Goal: Task Accomplishment & Management: Use online tool/utility

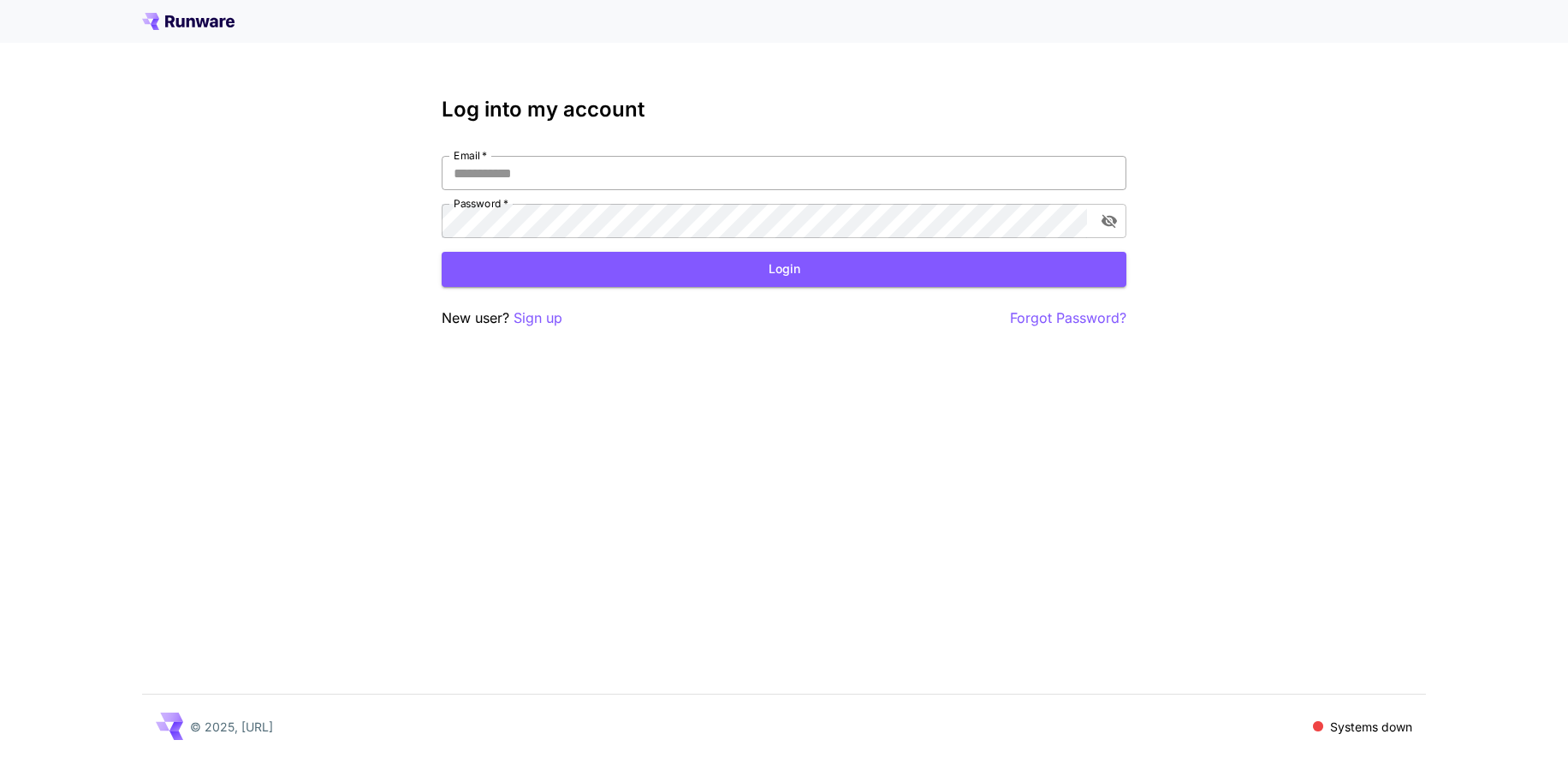
click at [627, 174] on input "Email   *" at bounding box center [784, 173] width 685 height 34
type input "**********"
click at [667, 283] on button "Login" at bounding box center [784, 269] width 685 height 35
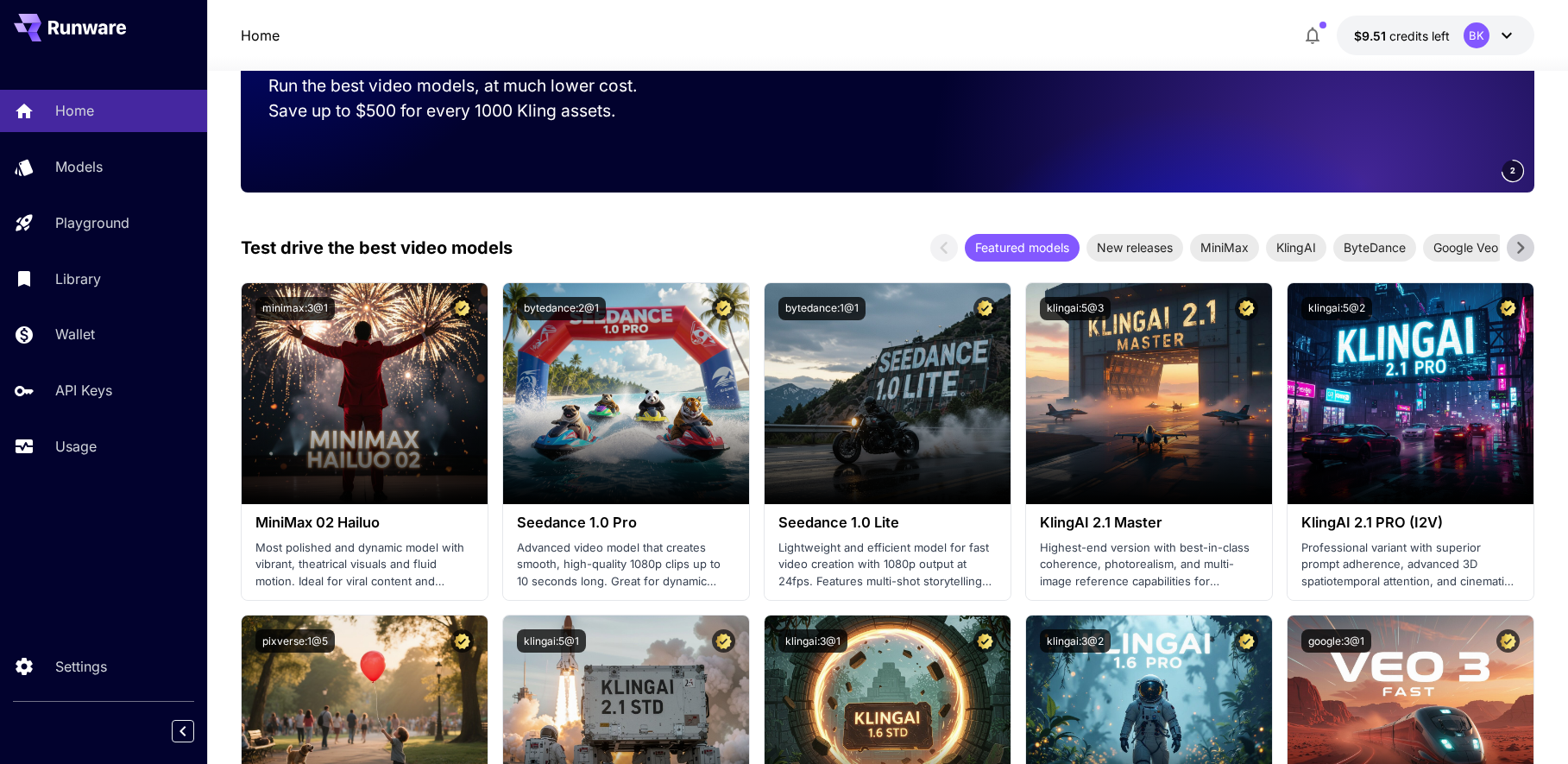
scroll to position [345, 0]
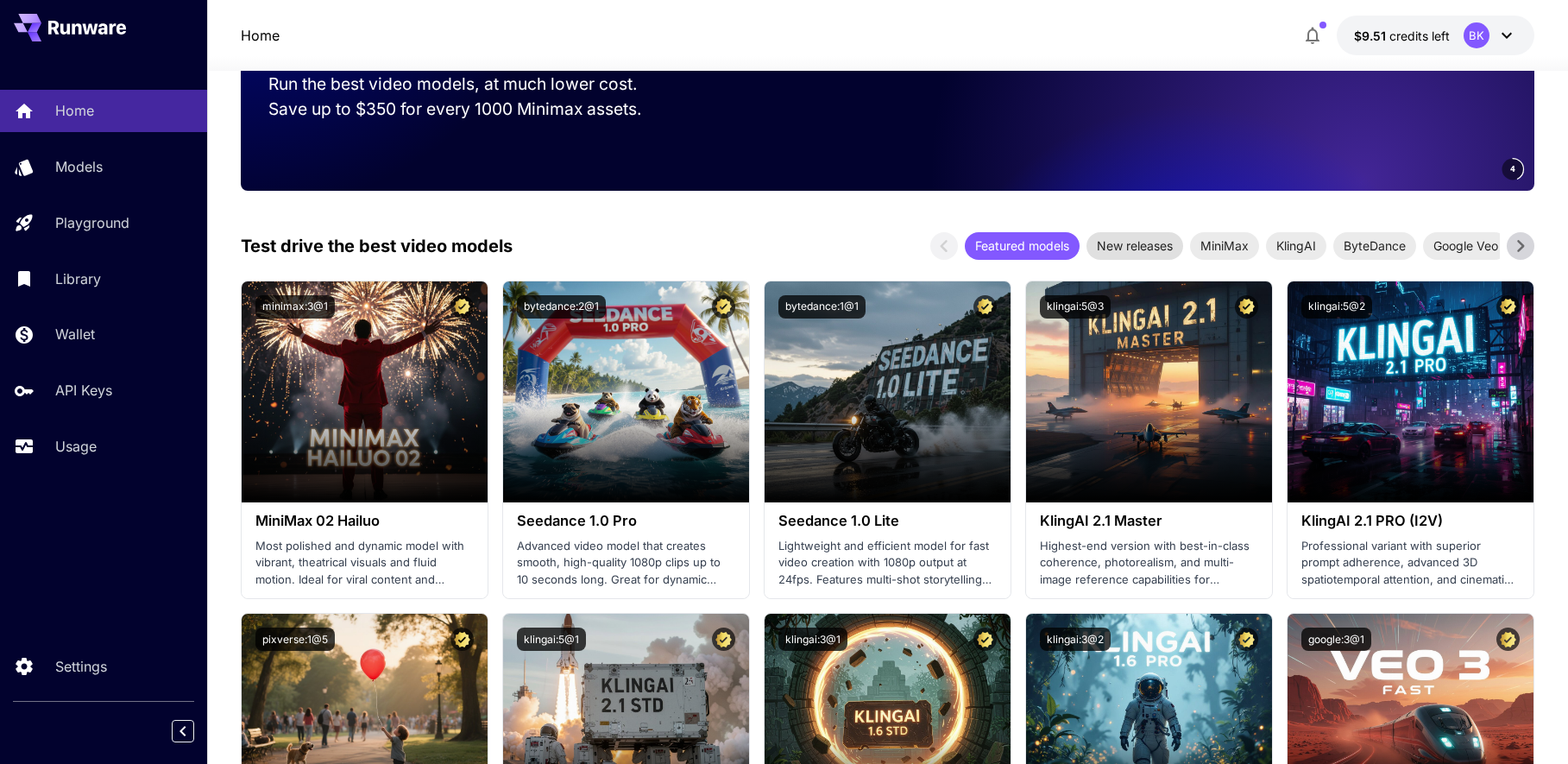
click at [1136, 245] on span "New releases" at bounding box center [1134, 245] width 97 height 19
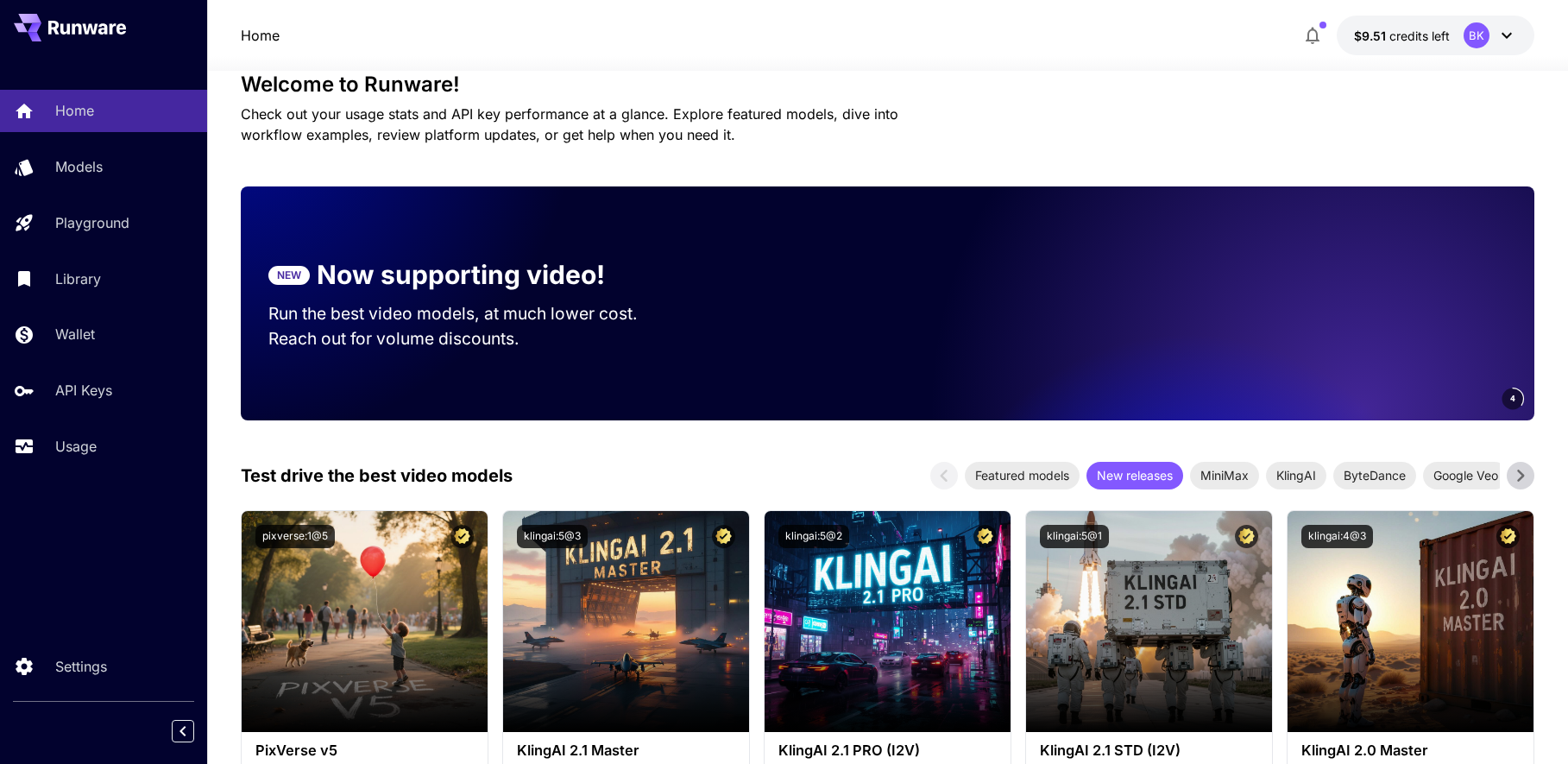
scroll to position [0, 0]
